Goal: Task Accomplishment & Management: Use online tool/utility

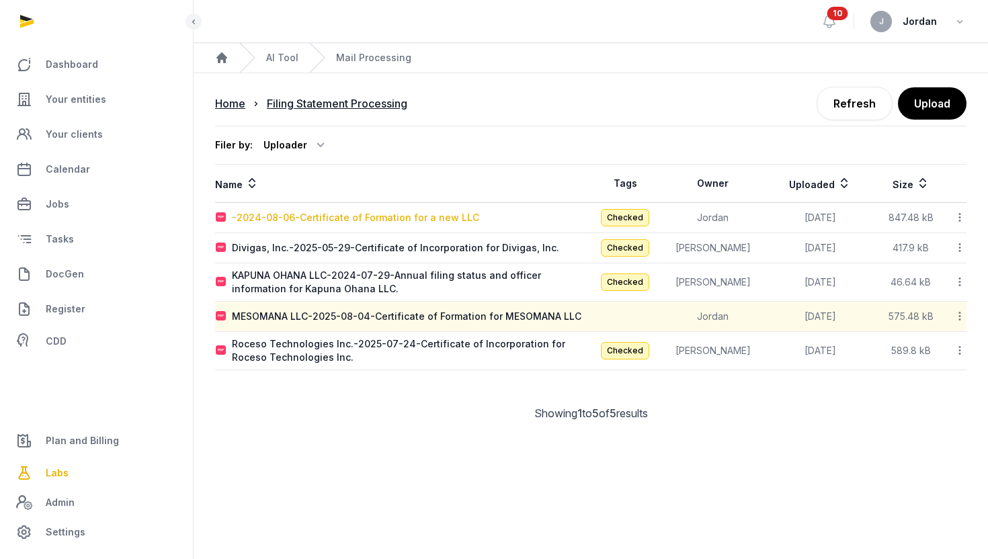
click at [269, 219] on div "-2024-08-06-Certificate of Formation for a new LLC" at bounding box center [355, 217] width 247 height 13
type input "**********"
type textarea "**********"
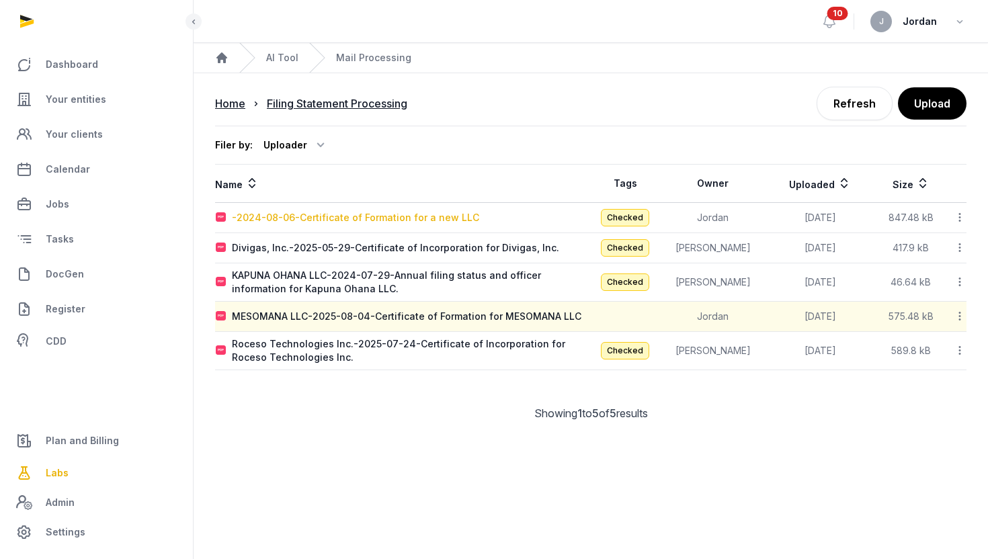
type input "**********"
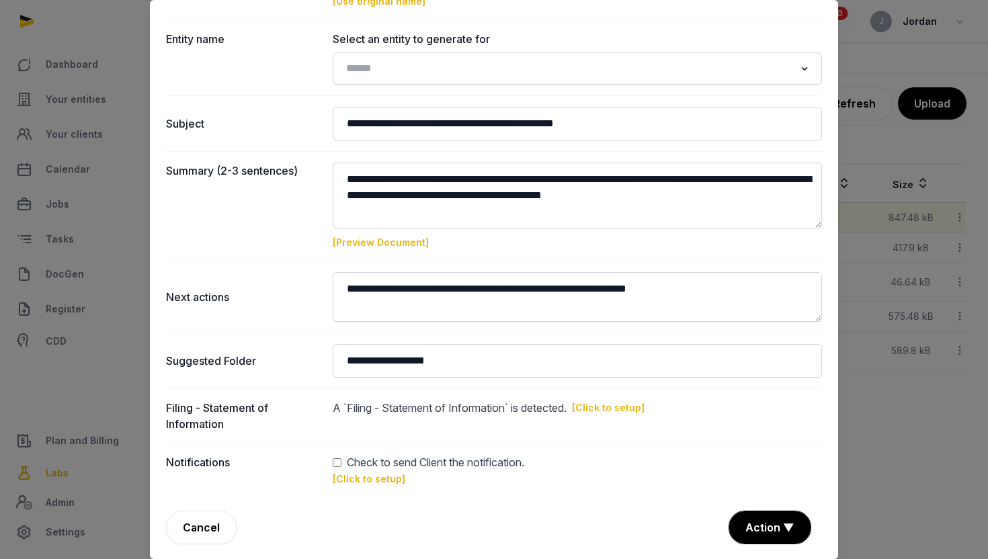
scroll to position [102, 0]
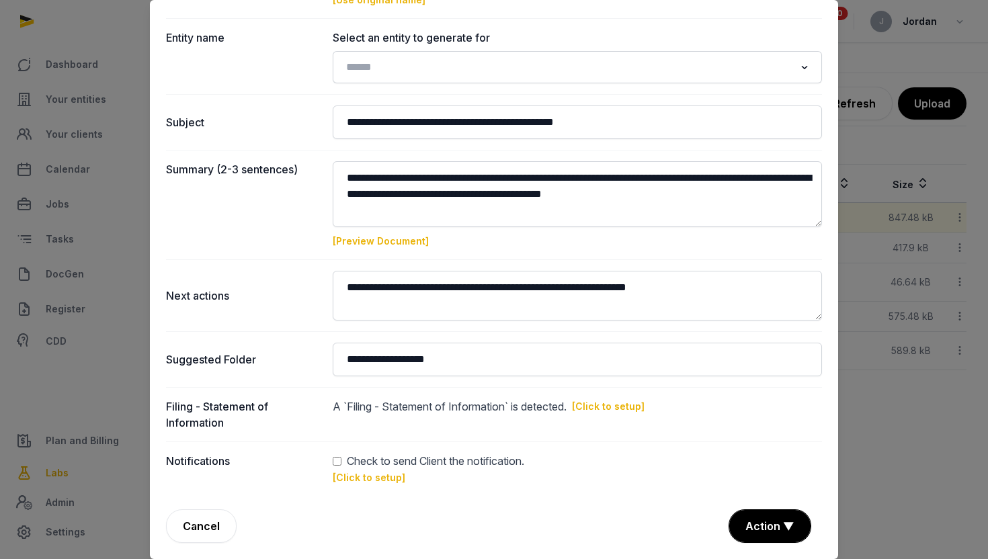
click at [878, 425] on div at bounding box center [494, 279] width 988 height 559
click at [112, 188] on div at bounding box center [494, 279] width 988 height 559
click at [190, 538] on link "Cancel" at bounding box center [201, 526] width 71 height 34
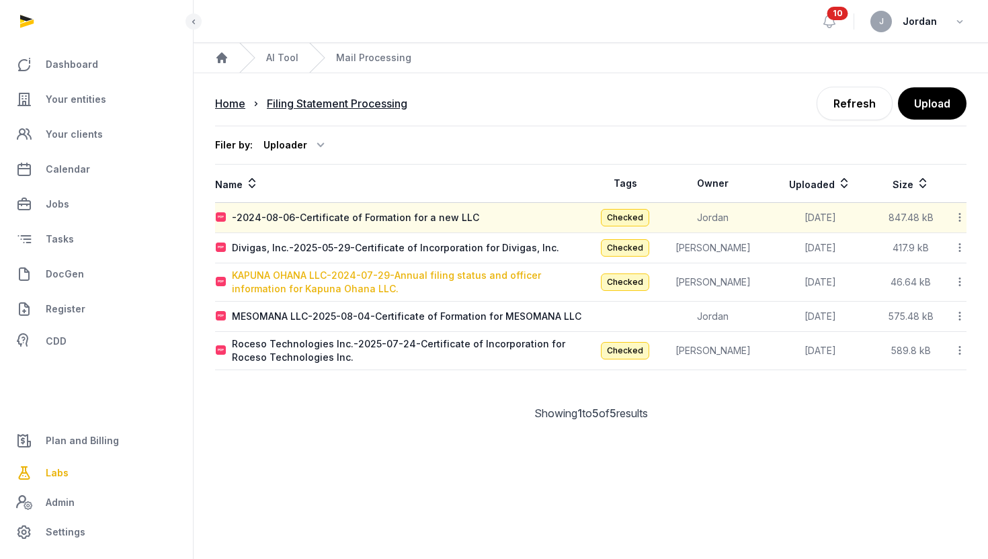
click at [319, 284] on div "KAPUNA OHANA LLC-2024-07-29-Annual filing status and officer information for Ka…" at bounding box center [411, 282] width 358 height 27
type input "**********"
type textarea "**********"
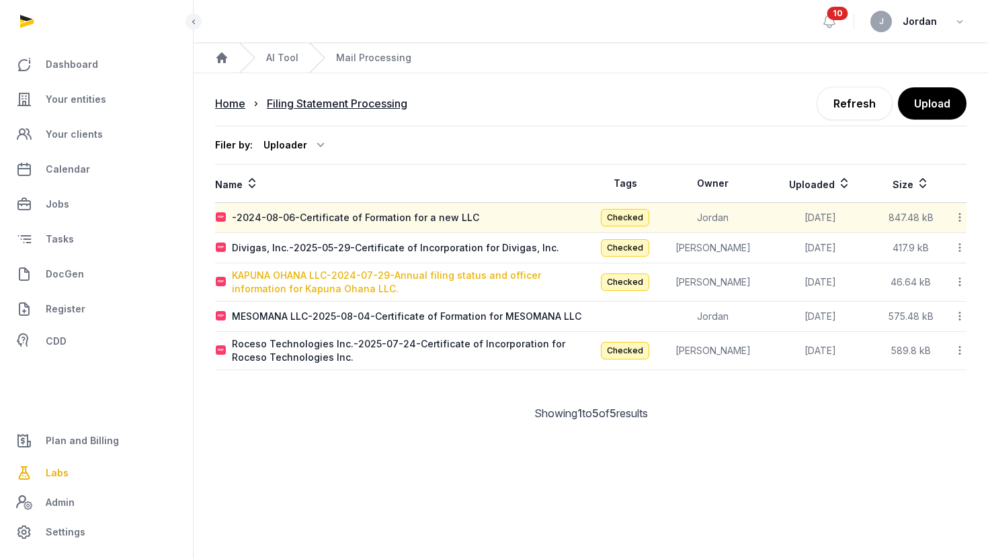
type input "**********"
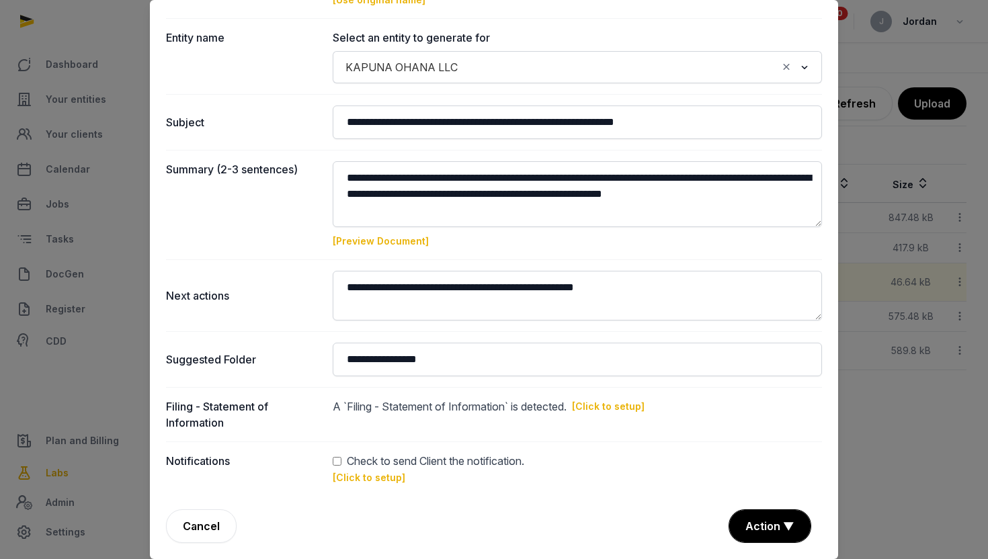
scroll to position [0, 0]
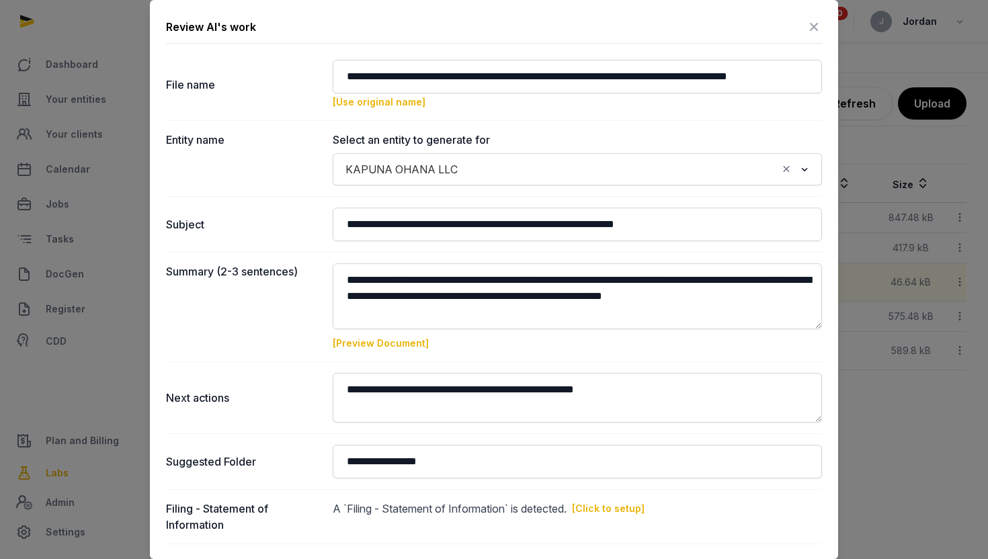
click at [913, 441] on div at bounding box center [494, 279] width 988 height 559
click at [817, 18] on icon at bounding box center [814, 27] width 16 height 22
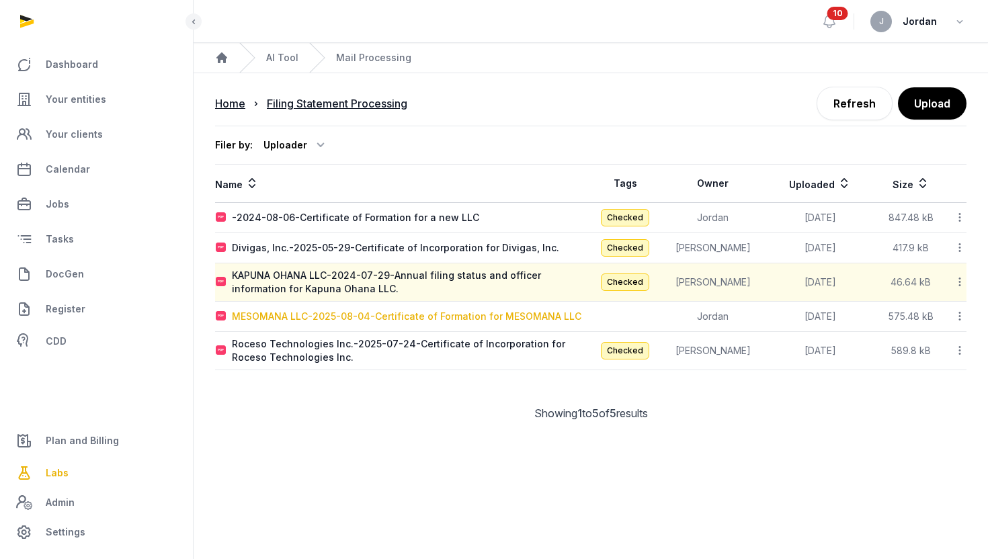
click at [302, 321] on div "MESOMANA LLC-2025-08-04-Certificate of Formation for MESOMANA LLC" at bounding box center [406, 316] width 349 height 13
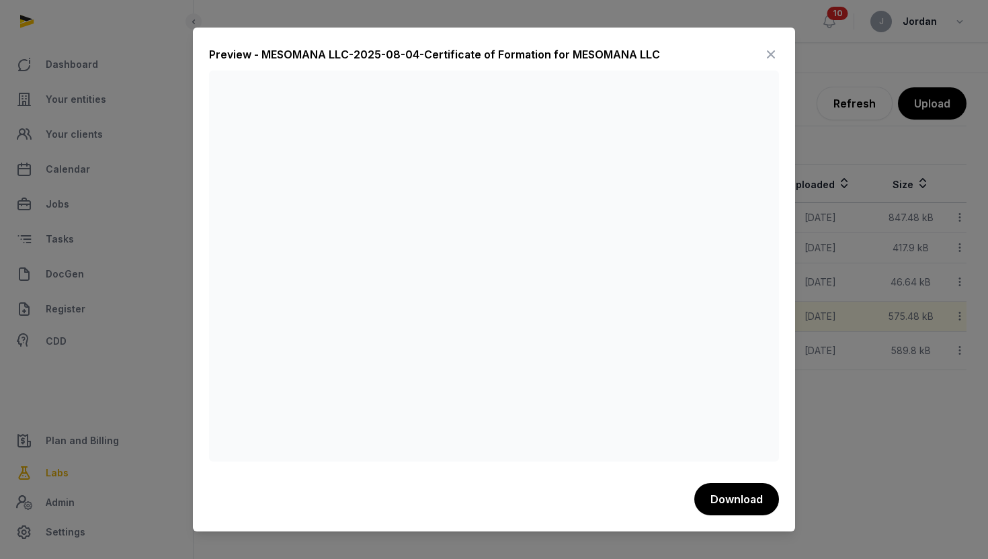
click at [767, 52] on icon at bounding box center [771, 55] width 16 height 22
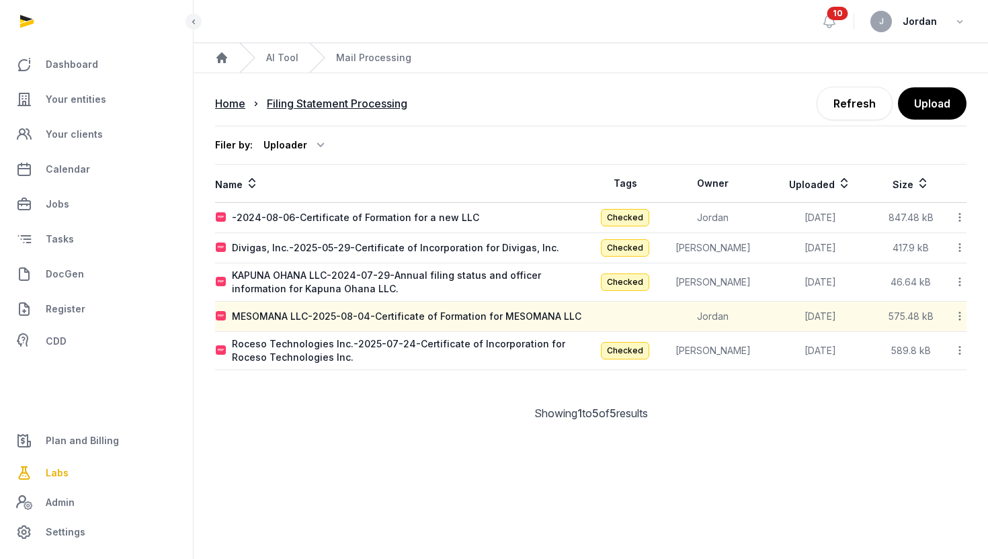
click at [956, 310] on icon at bounding box center [959, 316] width 12 height 14
click at [941, 364] on div "Reanalyze" at bounding box center [912, 376] width 108 height 24
click at [355, 105] on div "Filing Statement Processing" at bounding box center [337, 103] width 140 height 16
click at [407, 99] on div "Filing Statement Processing" at bounding box center [337, 103] width 140 height 16
click at [238, 105] on div "Home" at bounding box center [230, 103] width 30 height 16
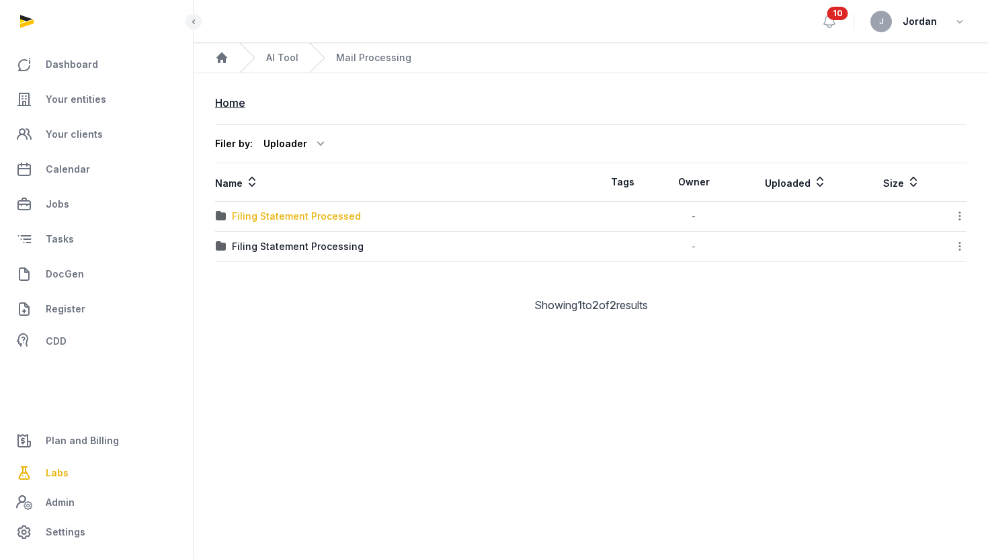
click at [332, 218] on div "Filing Statement Processed" at bounding box center [296, 216] width 129 height 13
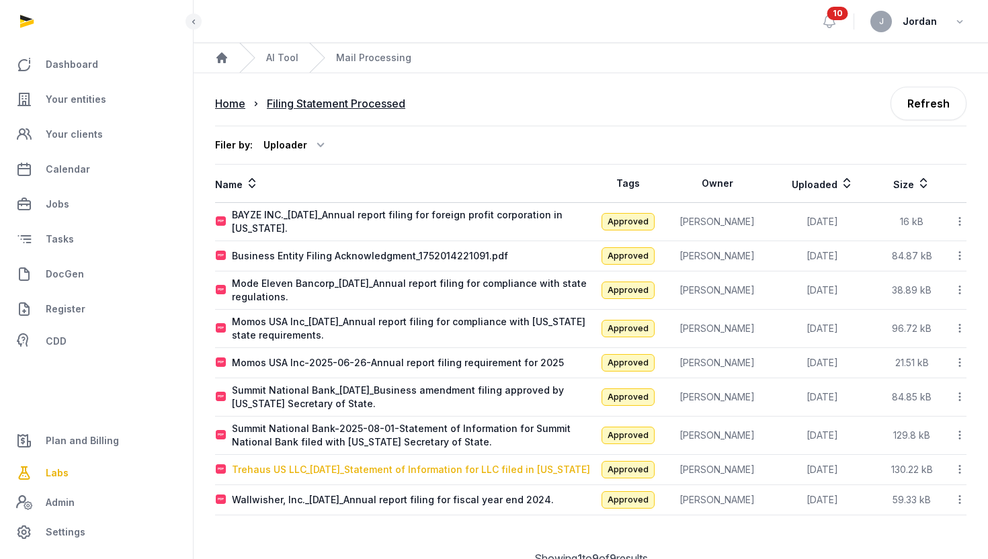
click at [280, 468] on div "Trehaus US LLC_[DATE]_Statement of Information for LLC filed in [US_STATE]" at bounding box center [411, 469] width 358 height 13
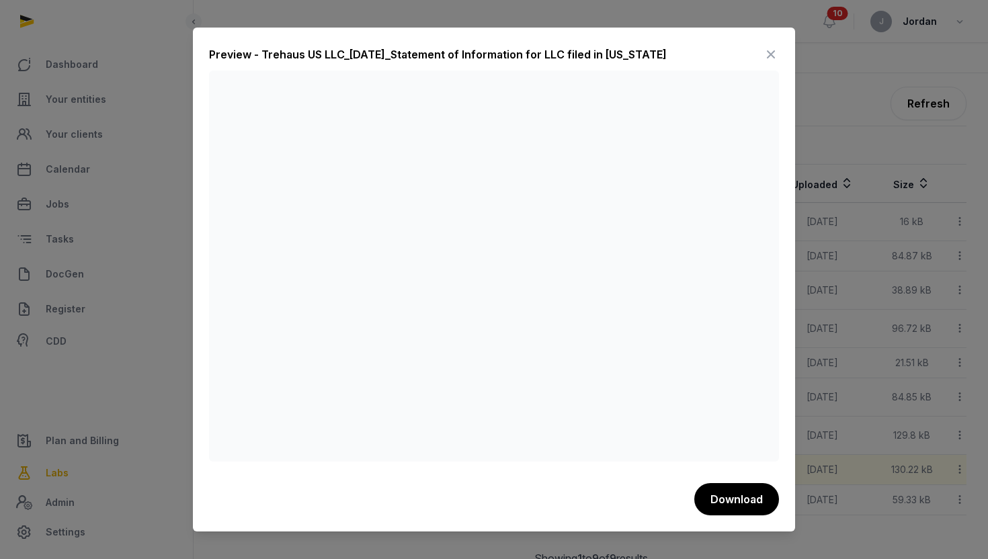
click at [822, 153] on div at bounding box center [494, 279] width 988 height 559
click at [774, 54] on icon at bounding box center [771, 55] width 16 height 22
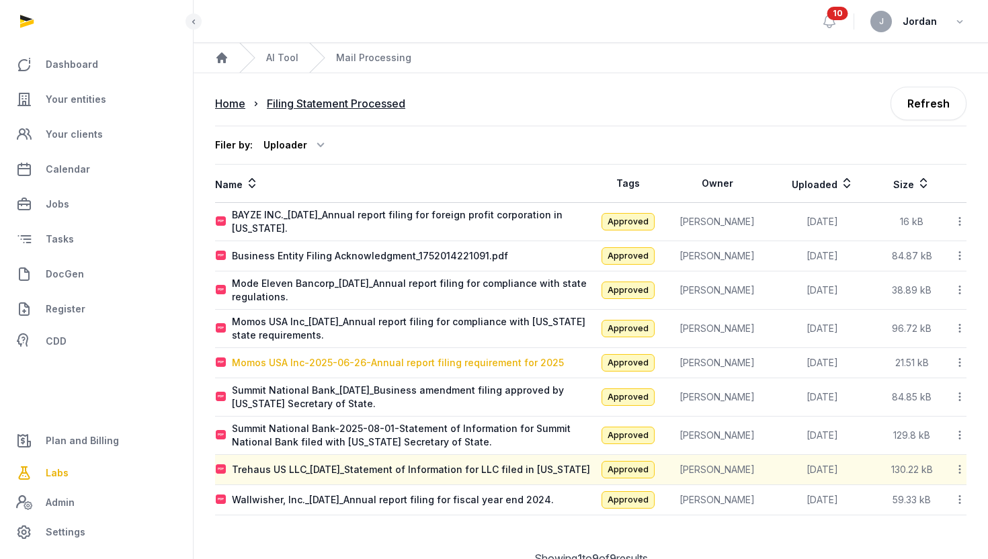
click at [309, 359] on div "Momos USA Inc-2025-06-26-Annual report filing requirement for 2025" at bounding box center [398, 362] width 332 height 13
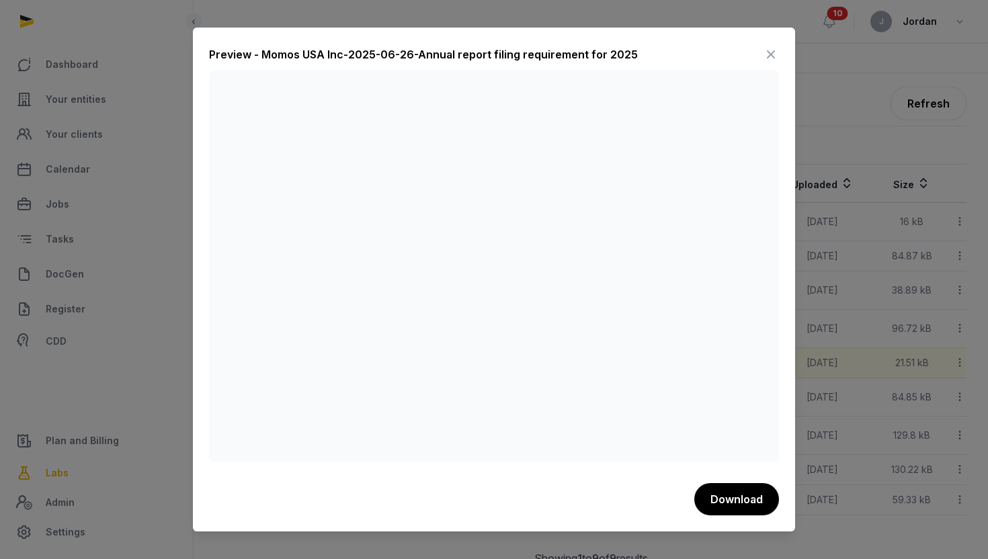
click at [778, 53] on icon at bounding box center [771, 55] width 16 height 22
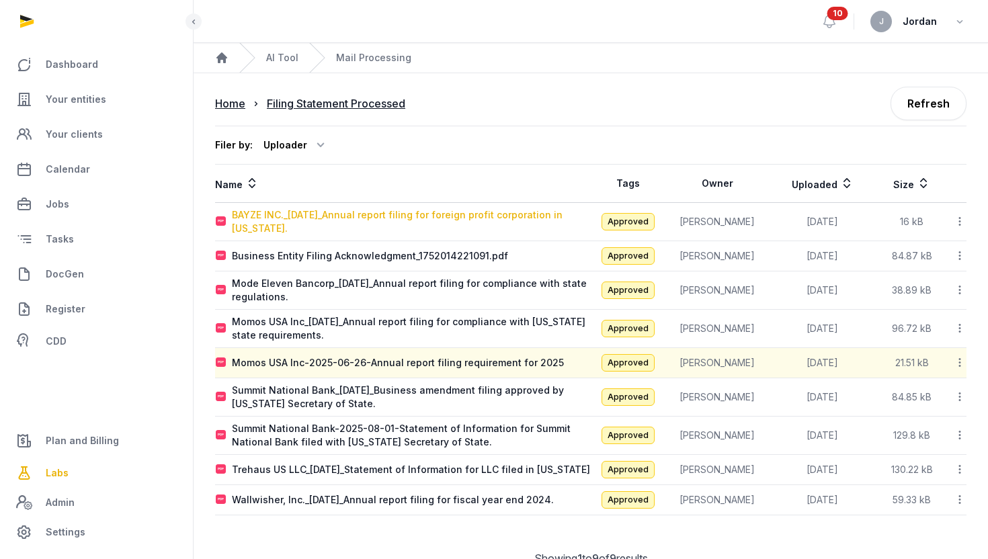
click at [486, 218] on div "BAYZE INC._[DATE]_Annual report filing for foreign profit corporation in [US_ST…" at bounding box center [411, 221] width 358 height 27
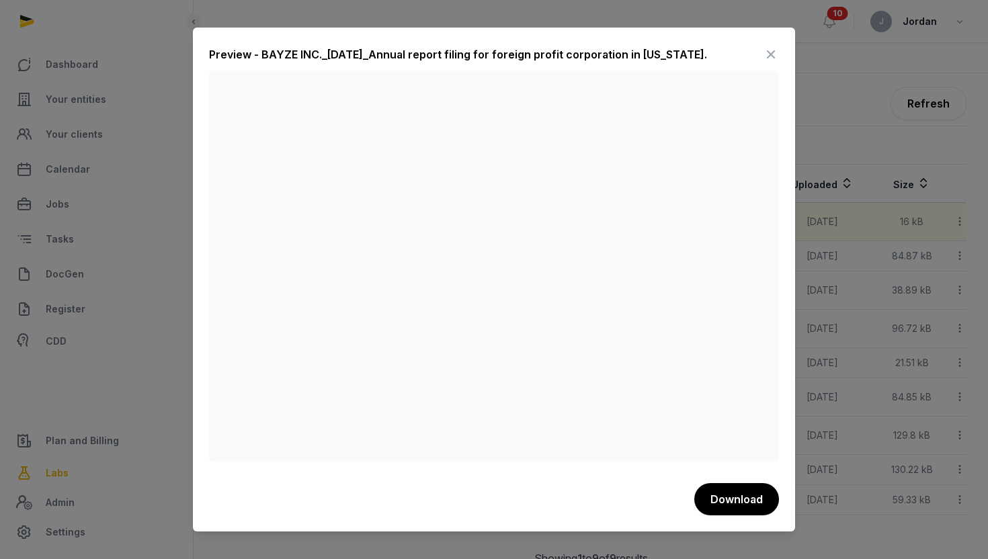
scroll to position [37, 0]
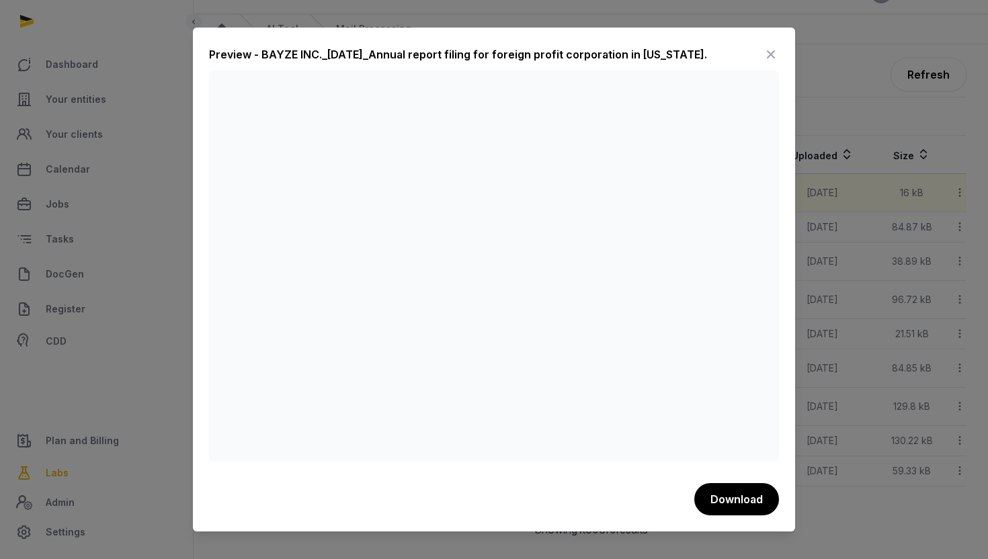
click at [773, 56] on icon at bounding box center [771, 55] width 16 height 22
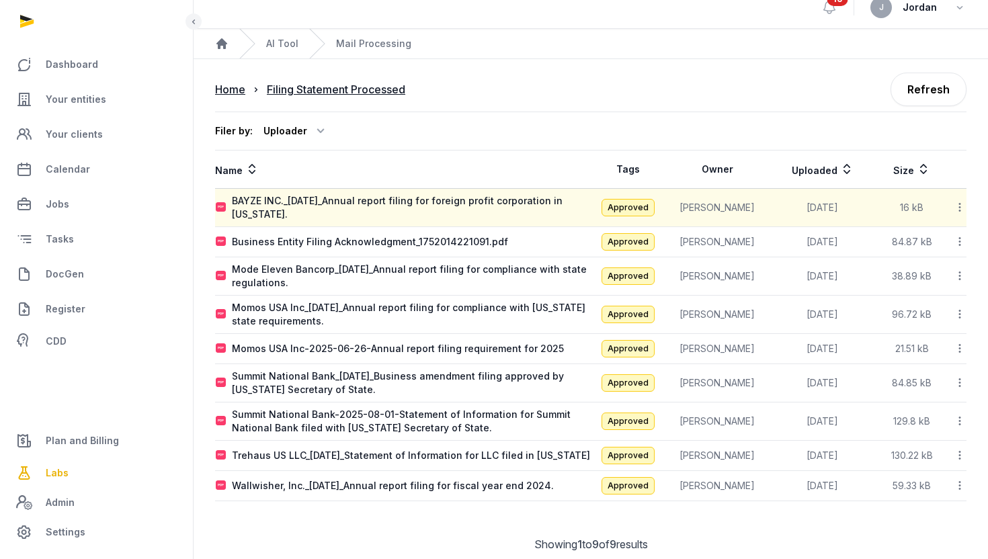
scroll to position [0, 0]
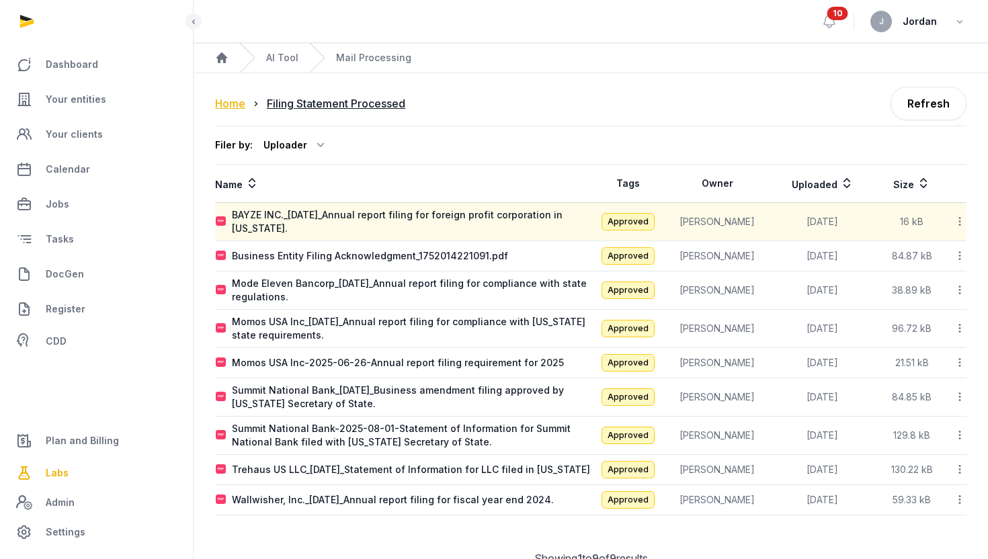
click at [237, 105] on div "Home" at bounding box center [230, 103] width 30 height 16
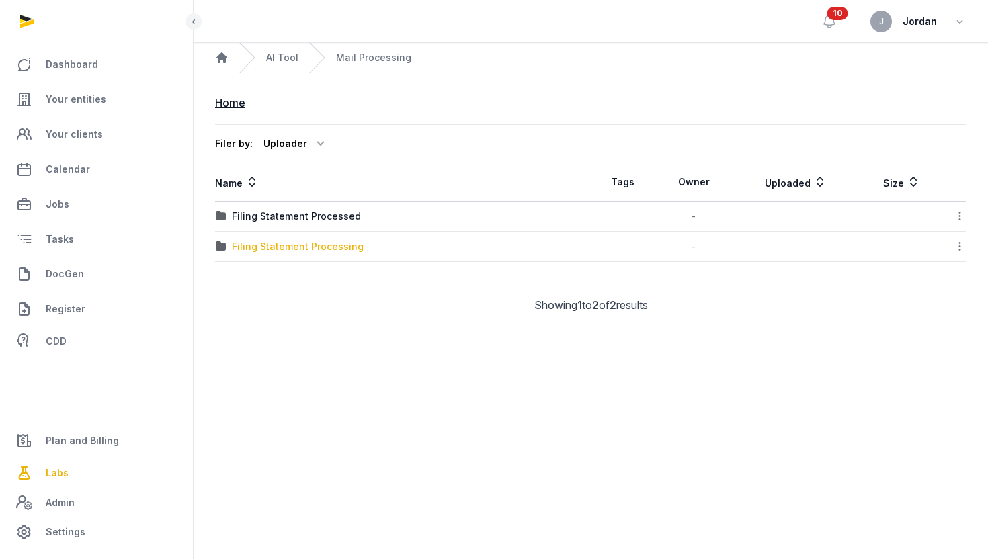
click at [353, 251] on div "Filing Statement Processing" at bounding box center [298, 246] width 132 height 13
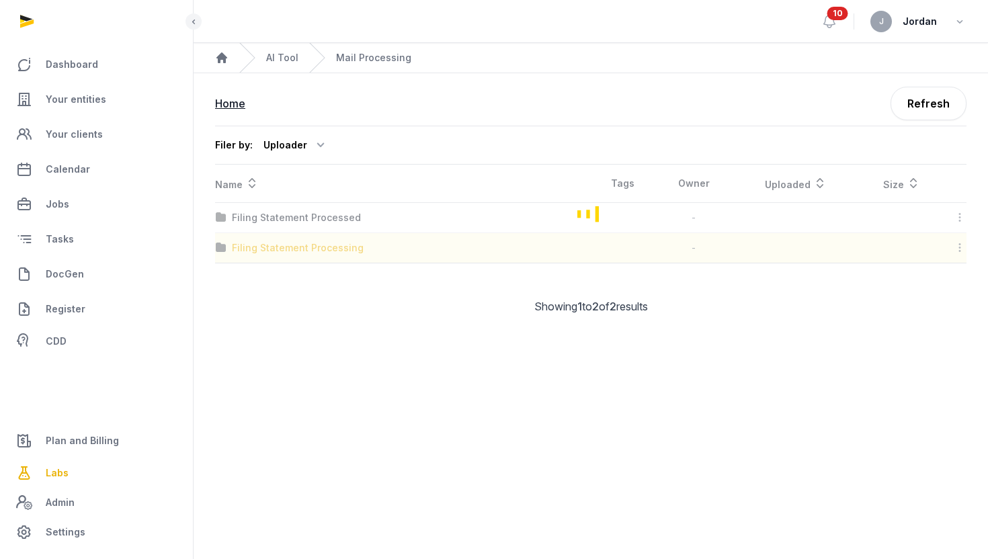
click at [353, 251] on div "Loading" at bounding box center [590, 214] width 751 height 98
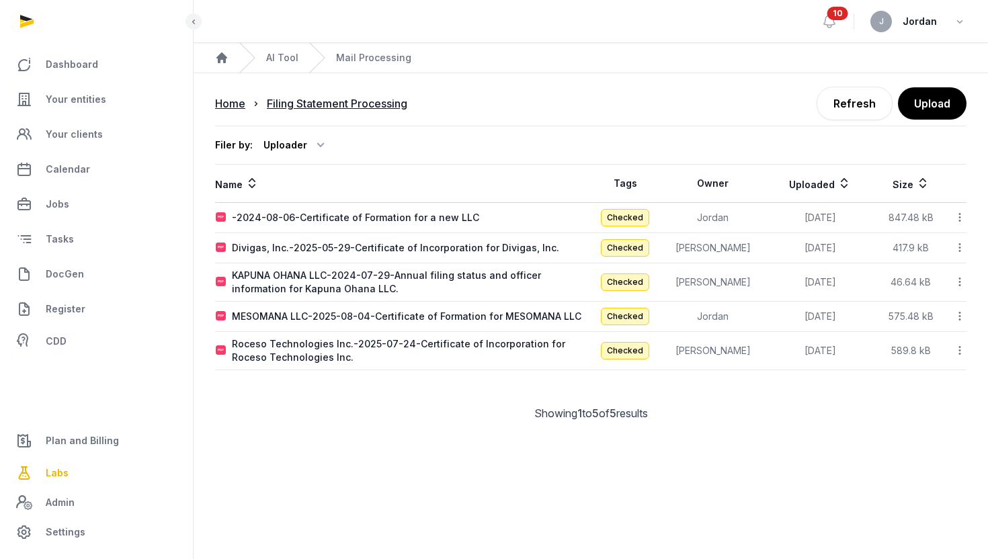
click at [954, 316] on icon at bounding box center [959, 316] width 12 height 14
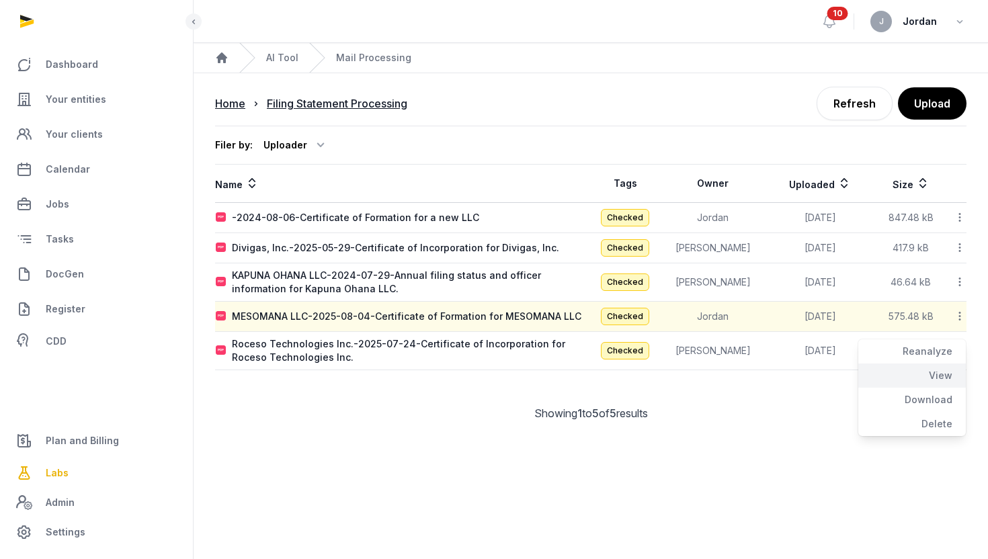
click at [934, 388] on div "View" at bounding box center [912, 400] width 108 height 24
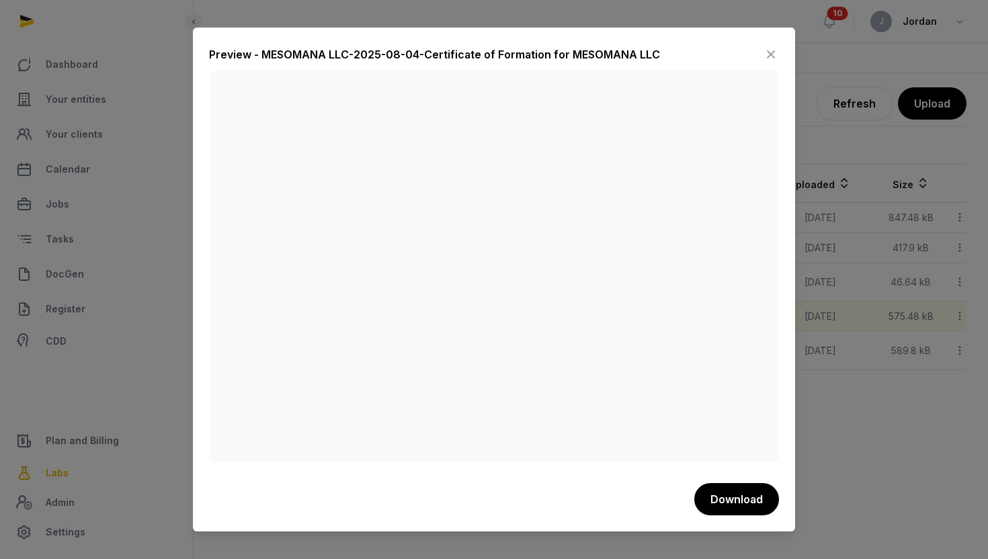
click at [826, 366] on div at bounding box center [494, 279] width 988 height 559
click at [767, 53] on icon at bounding box center [771, 55] width 16 height 22
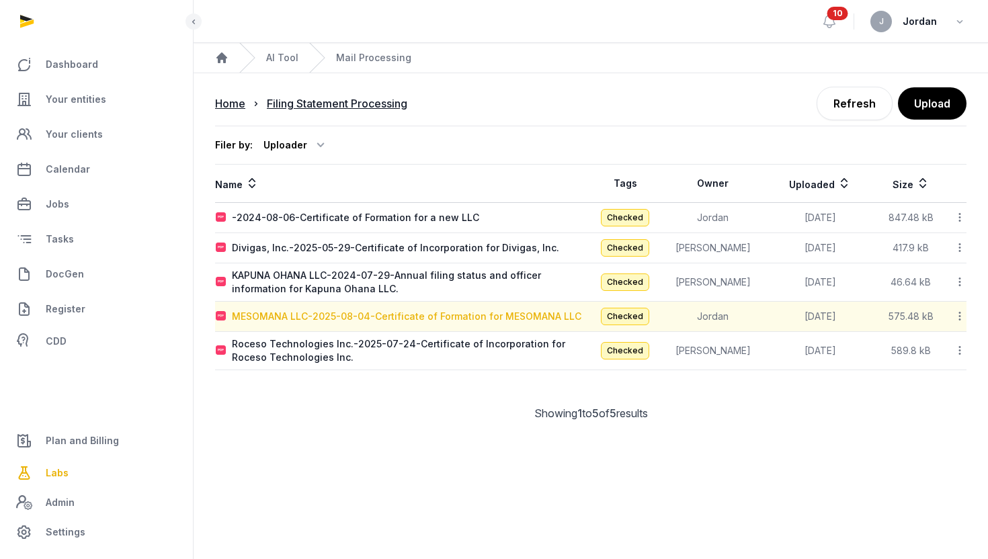
click at [269, 322] on div "MESOMANA LLC-2025-08-04-Certificate of Formation for MESOMANA LLC" at bounding box center [406, 316] width 349 height 13
type input "**********"
type textarea "**********"
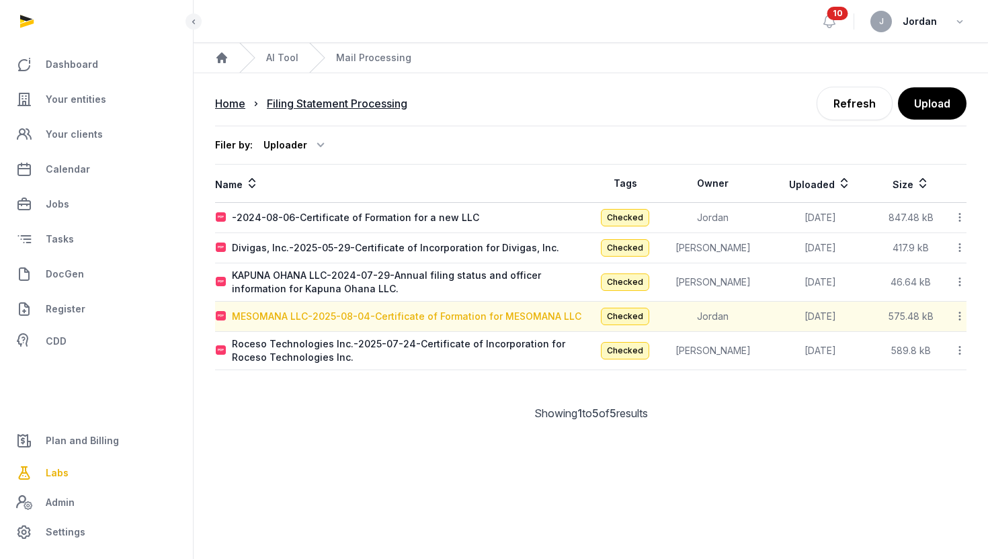
type input "**********"
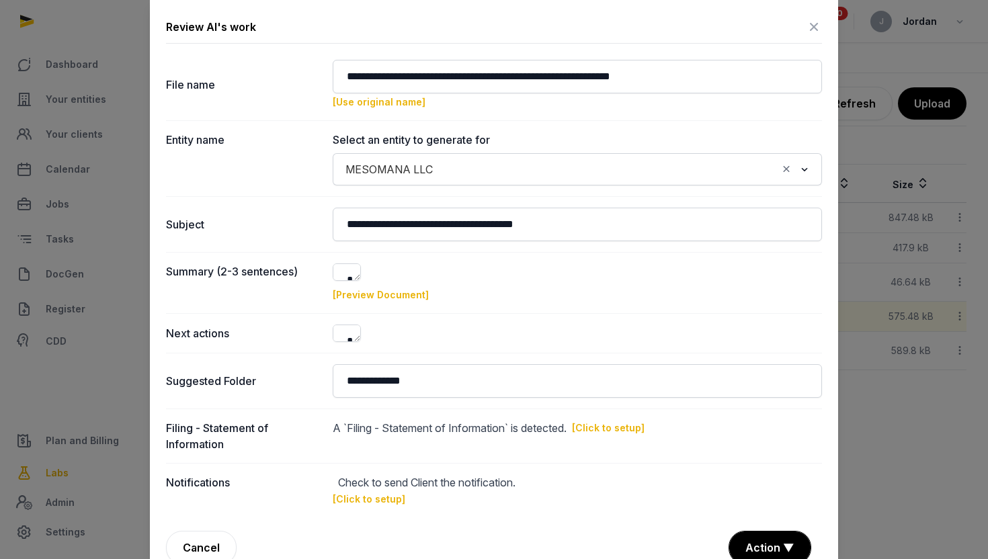
click at [269, 302] on dt "Summary (2-3 sentences)" at bounding box center [244, 282] width 156 height 39
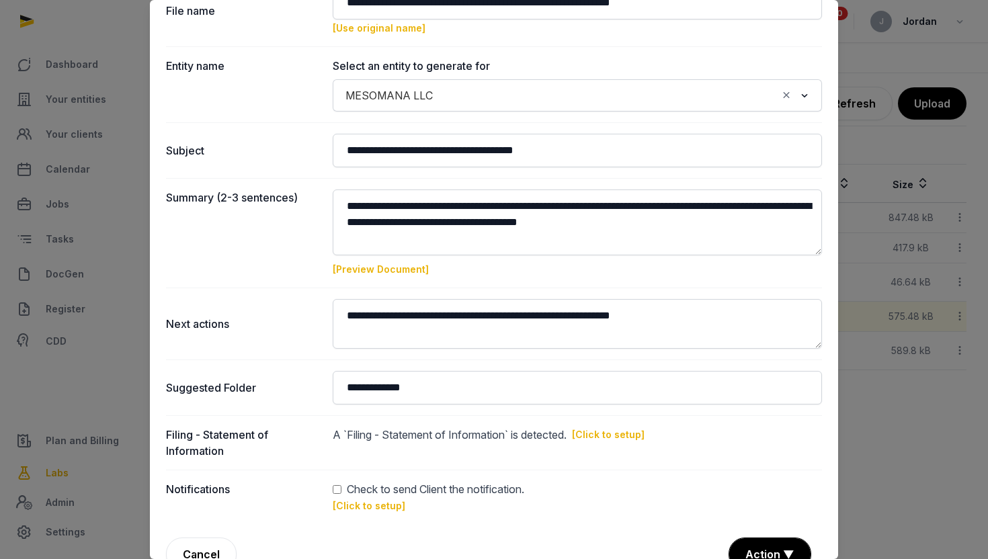
scroll to position [75, 0]
click at [411, 267] on link "[Preview Document]" at bounding box center [381, 268] width 96 height 11
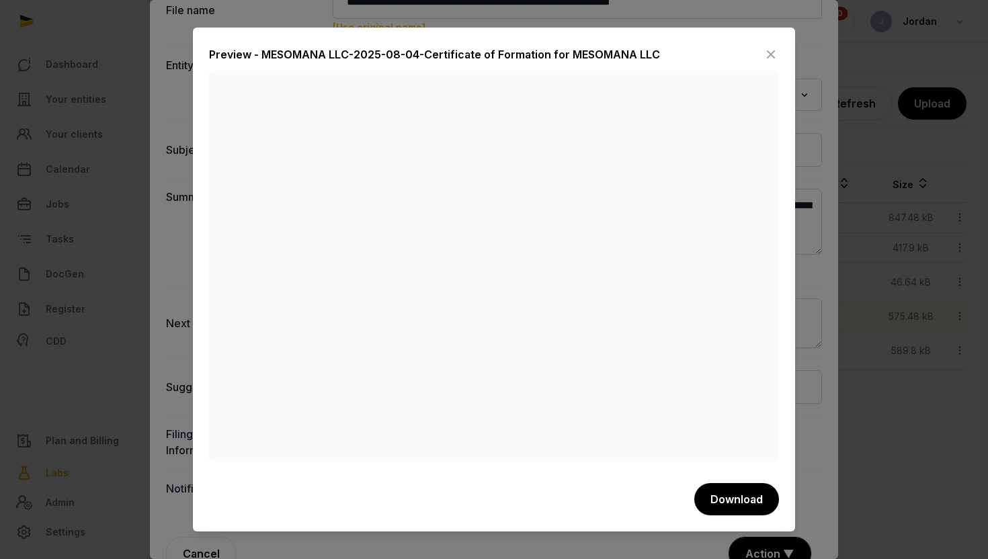
click at [767, 58] on icon at bounding box center [771, 55] width 16 height 22
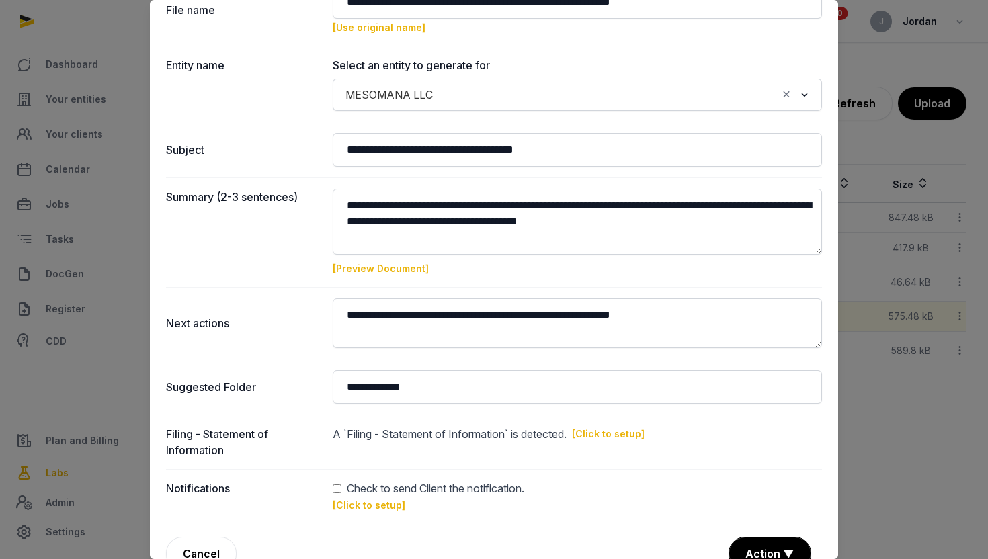
scroll to position [102, 0]
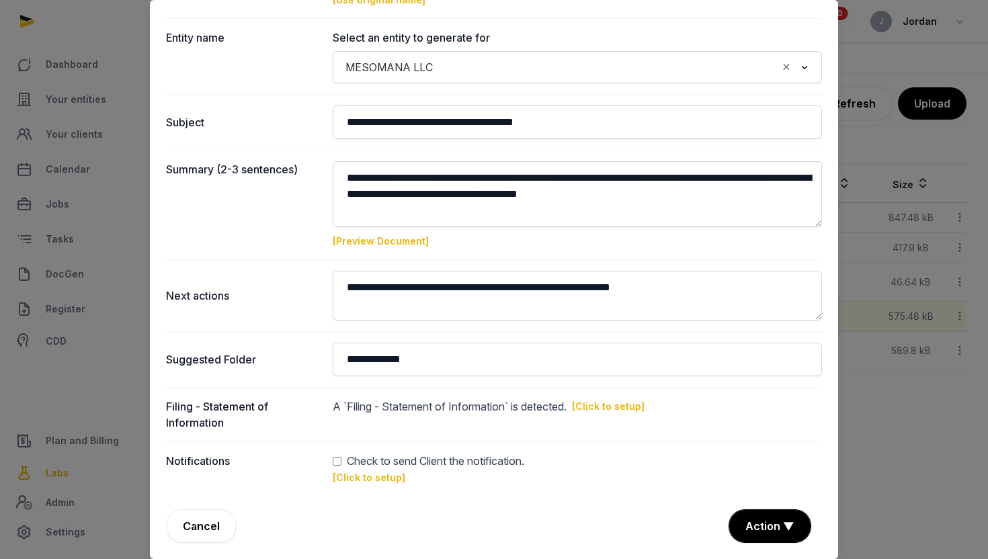
click at [352, 476] on link "[Click to setup]" at bounding box center [369, 477] width 73 height 11
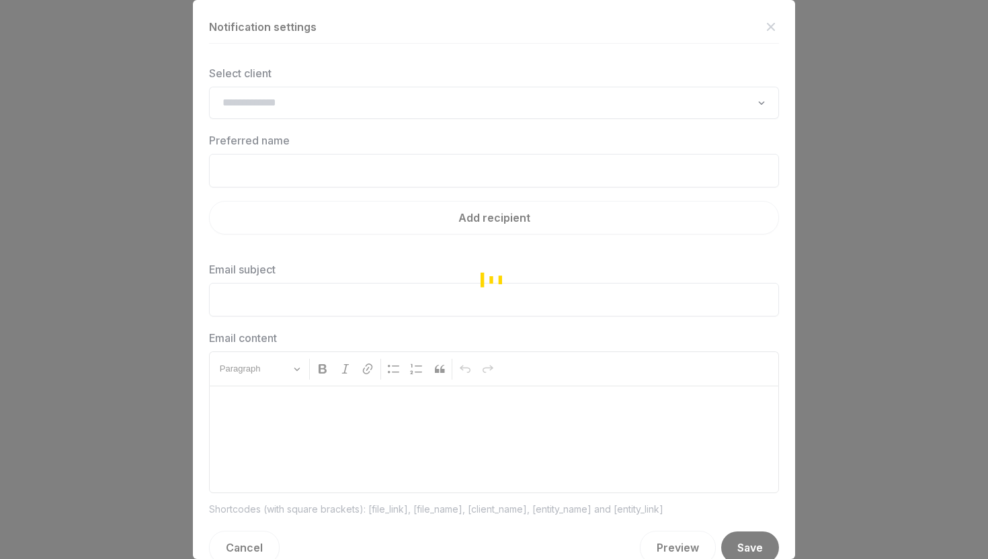
type input "**********"
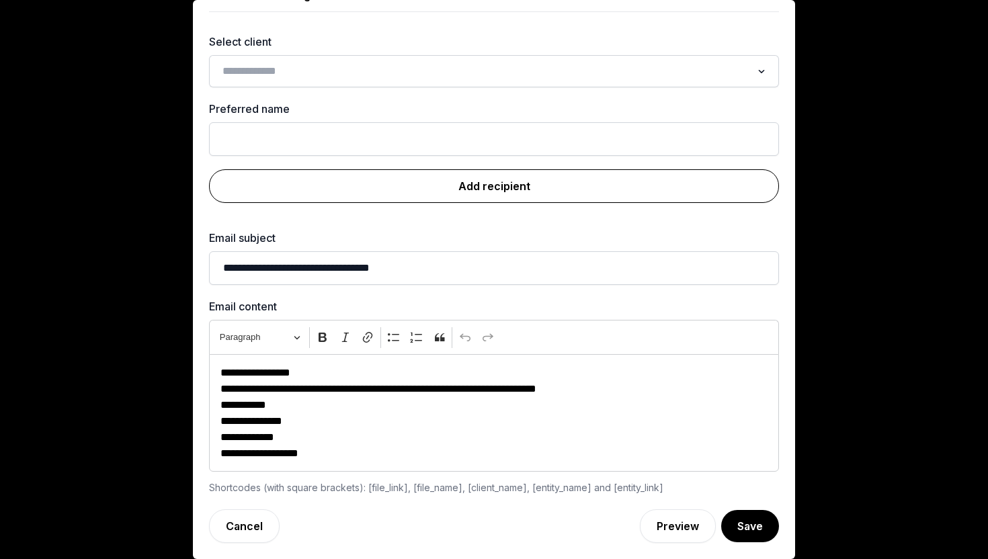
scroll to position [0, 0]
